Goal: Entertainment & Leisure: Consume media (video, audio)

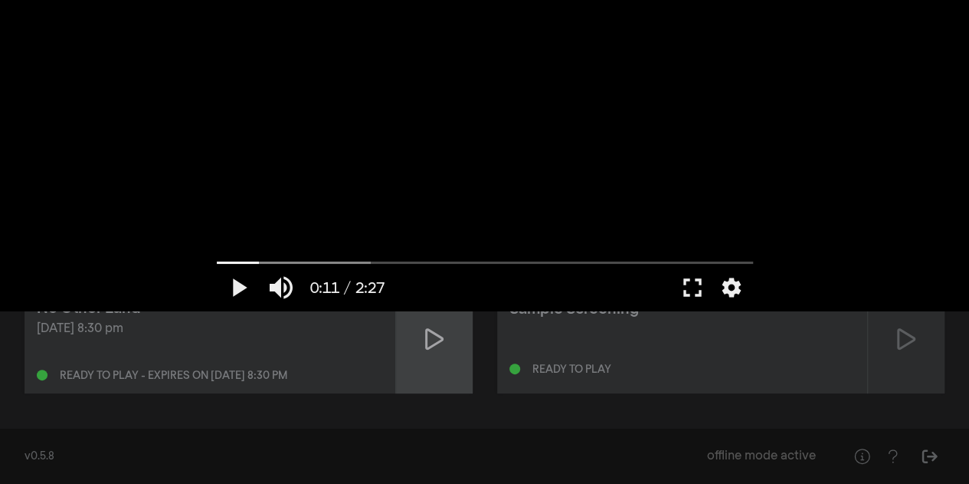
click at [431, 331] on icon at bounding box center [434, 338] width 18 height 21
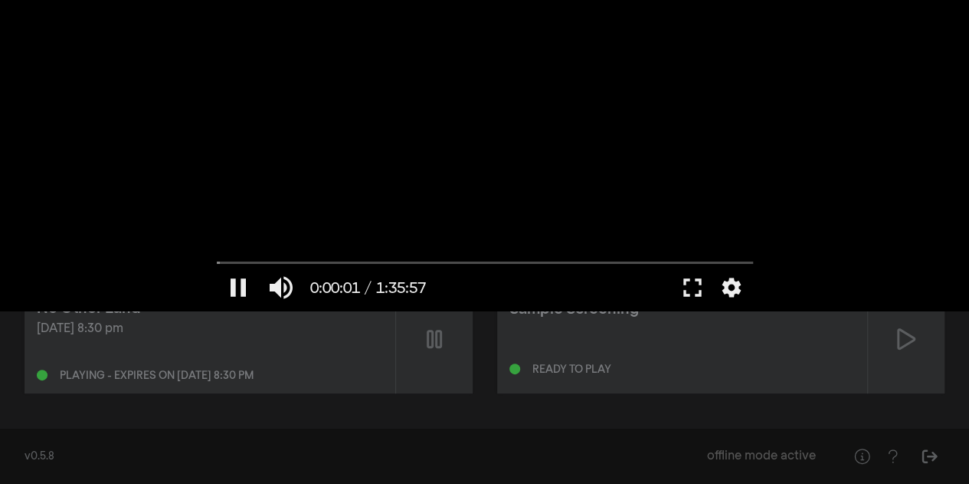
click at [351, 204] on div at bounding box center [485, 155] width 552 height 310
type input "1.064622"
click at [697, 291] on button "fullscreen" at bounding box center [692, 287] width 43 height 46
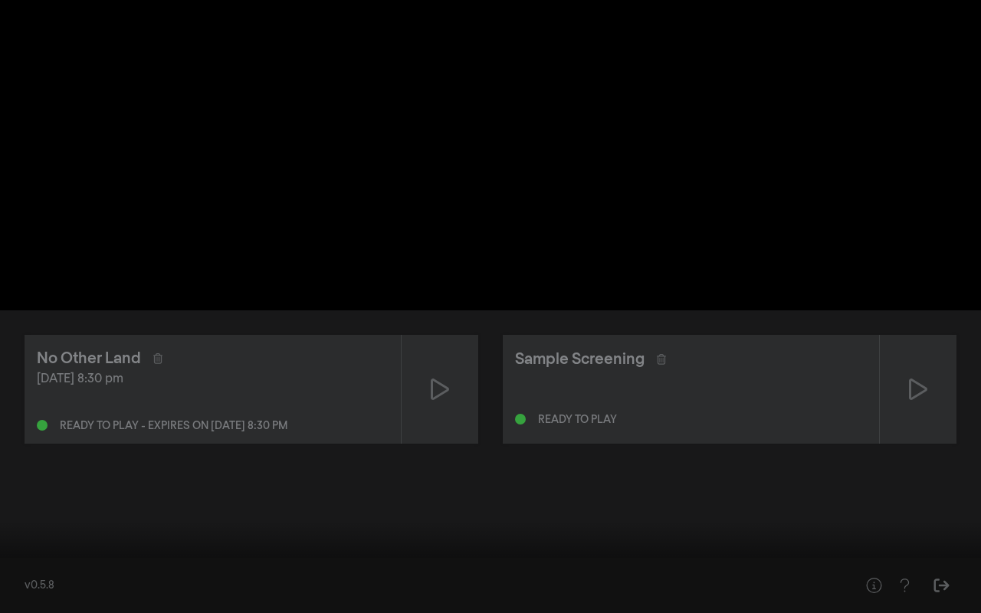
click at [891, 483] on button "fullscreen_exit" at bounding box center [912, 590] width 43 height 46
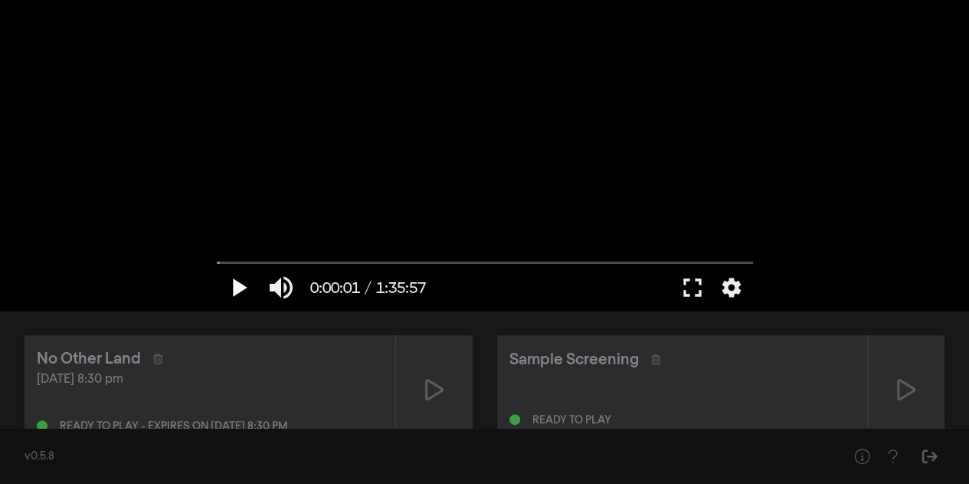
click at [236, 289] on button "play_arrow" at bounding box center [238, 287] width 43 height 46
click at [236, 289] on button "pause" at bounding box center [238, 287] width 43 height 46
click at [236, 288] on button "play_arrow" at bounding box center [238, 287] width 43 height 46
click at [236, 288] on button "pause" at bounding box center [238, 287] width 43 height 46
type input "1.910558"
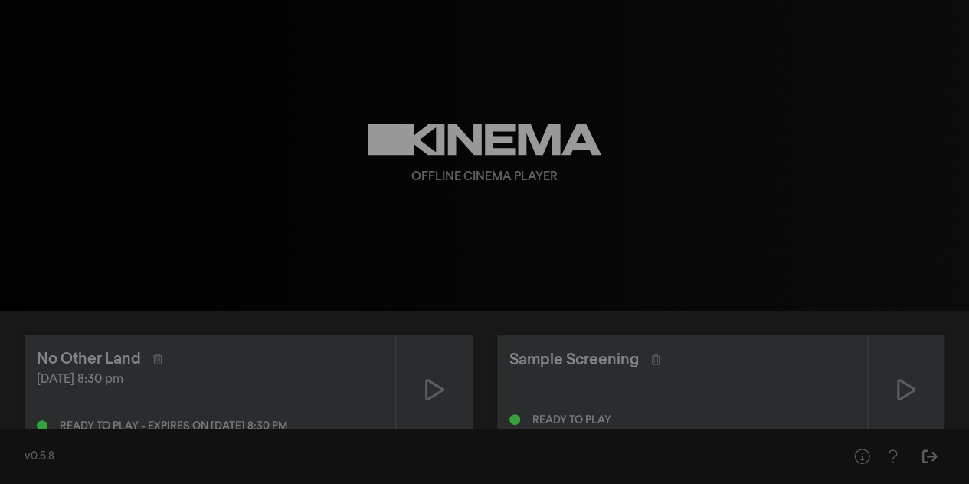
click at [267, 375] on div "[DATE] 8:30 pm" at bounding box center [210, 379] width 346 height 18
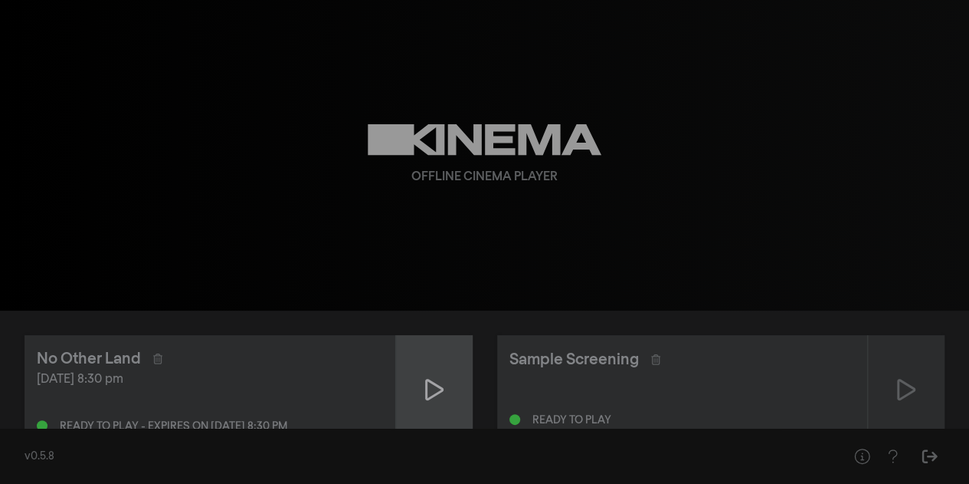
click at [431, 379] on icon at bounding box center [434, 389] width 18 height 25
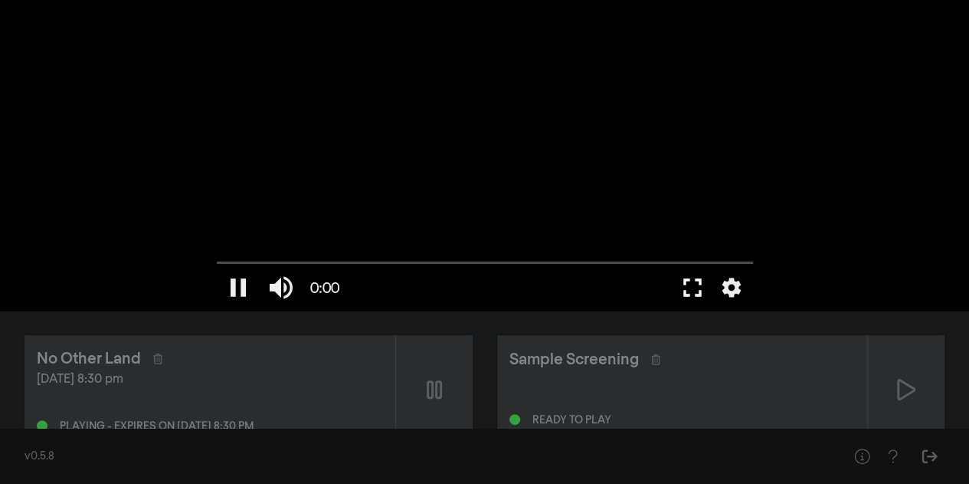
click at [697, 293] on button "fullscreen" at bounding box center [692, 287] width 43 height 46
click at [576, 183] on div at bounding box center [485, 155] width 552 height 310
click at [636, 382] on div "Sample Screening Ready to play" at bounding box center [682, 389] width 371 height 109
click at [602, 351] on div "Sample Screening" at bounding box center [575, 359] width 130 height 23
click at [395, 187] on div at bounding box center [485, 155] width 552 height 310
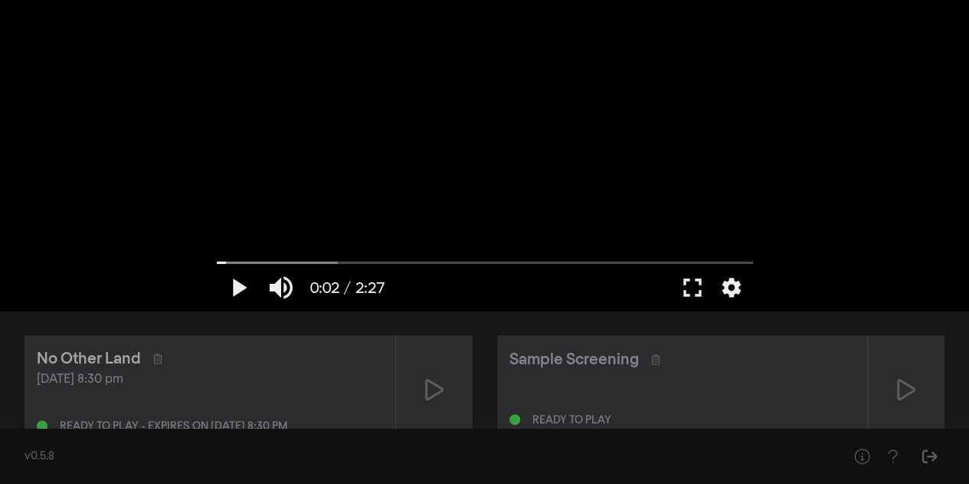
click at [117, 365] on div "No Other Land" at bounding box center [89, 358] width 104 height 23
click at [331, 228] on div at bounding box center [485, 155] width 552 height 310
click at [696, 284] on button "fullscreen" at bounding box center [692, 287] width 43 height 46
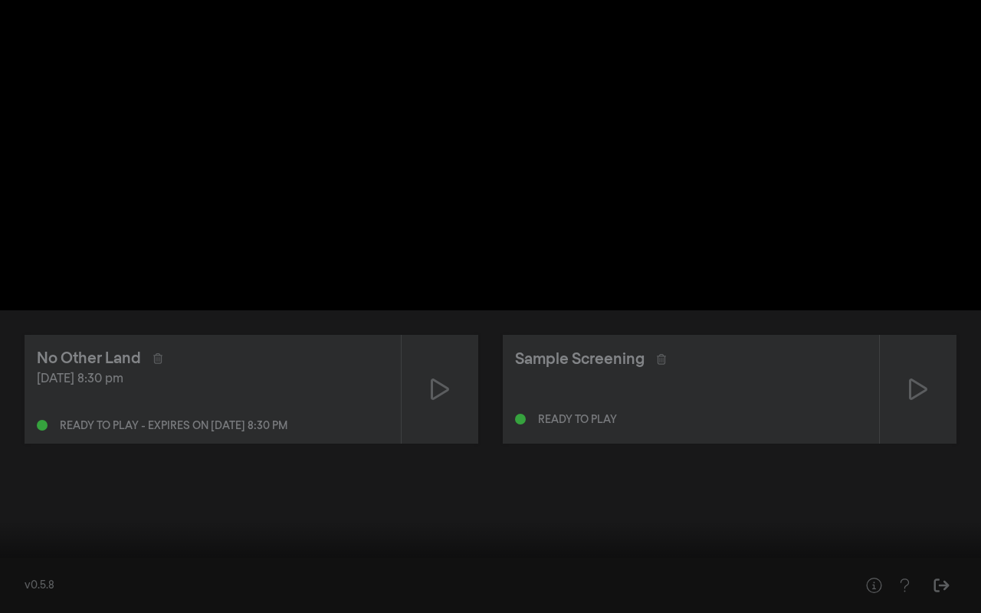
click at [569, 257] on div at bounding box center [490, 306] width 981 height 613
type input "4.434545"
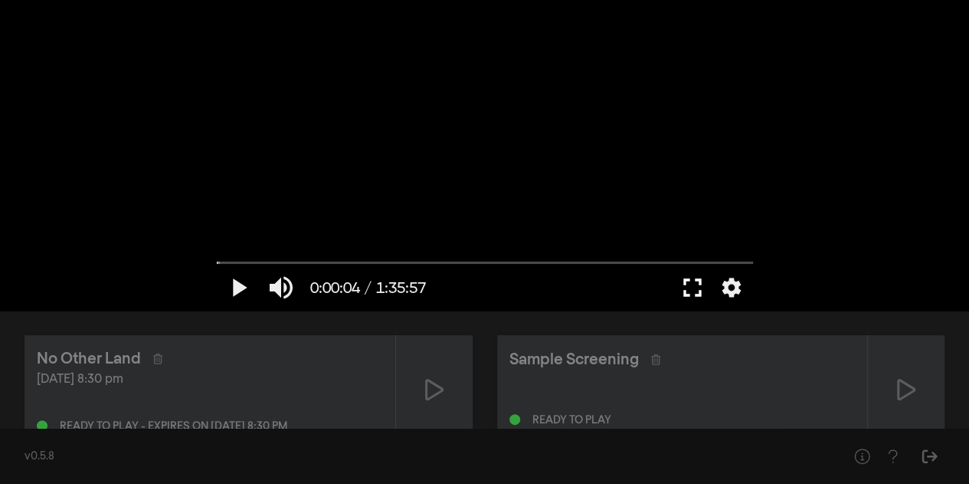
click at [699, 283] on button "fullscreen" at bounding box center [692, 287] width 43 height 46
